Goal: Check status

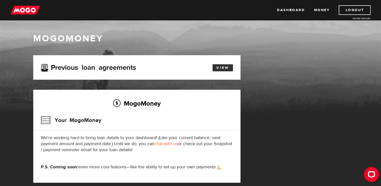
click at [222, 67] on link "View" at bounding box center [223, 67] width 20 height 7
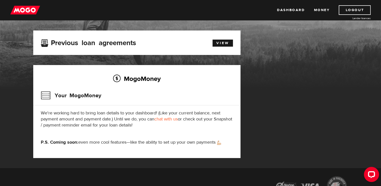
scroll to position [37, 0]
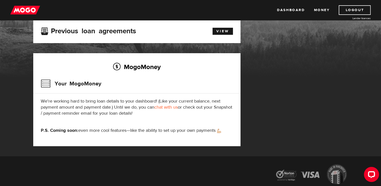
click at [164, 111] on p "We're working hard to bring loan details to your dashboard! (Like your current …" at bounding box center [137, 107] width 192 height 18
click at [163, 110] on p "We're working hard to bring loan details to your dashboard! (Like your current …" at bounding box center [137, 107] width 192 height 18
click at [166, 107] on link "chat with us" at bounding box center [165, 107] width 23 height 6
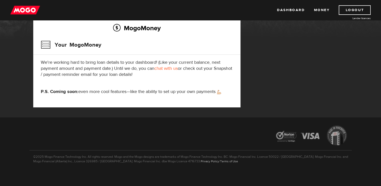
scroll to position [77, 0]
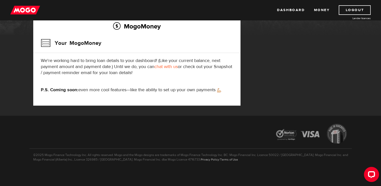
click at [297, 38] on div "MogoMoney Your MogoMoney application Expired Your MogoMoney credit decision has…" at bounding box center [190, 47] width 323 height 138
